Goal: Transaction & Acquisition: Purchase product/service

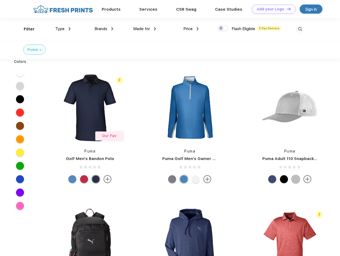
scroll to position [0, 0]
click at [272, 9] on link "Add your Logo Design Tool" at bounding box center [274, 9] width 44 height 9
click at [0, 0] on div "Design Tool" at bounding box center [0, 0] width 0 height 0
click at [286, 9] on link "Add your Logo Design Tool" at bounding box center [274, 9] width 44 height 9
click at [26, 29] on div "Filter" at bounding box center [29, 29] width 11 height 6
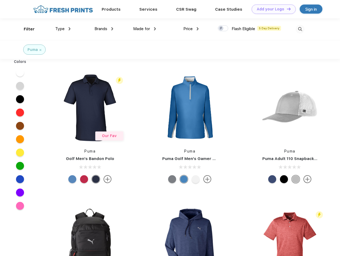
click at [63, 29] on span "Type" at bounding box center [59, 28] width 9 height 5
click at [104, 29] on span "Brands" at bounding box center [101, 28] width 13 height 5
click at [145, 29] on span "Made for" at bounding box center [141, 28] width 17 height 5
click at [191, 29] on span "Price" at bounding box center [187, 28] width 9 height 5
click at [223, 29] on div at bounding box center [223, 28] width 10 height 6
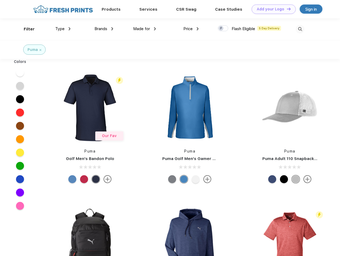
click at [221, 29] on input "checkbox" at bounding box center [219, 26] width 3 height 3
click at [300, 29] on img at bounding box center [300, 29] width 9 height 9
